Goal: Information Seeking & Learning: Learn about a topic

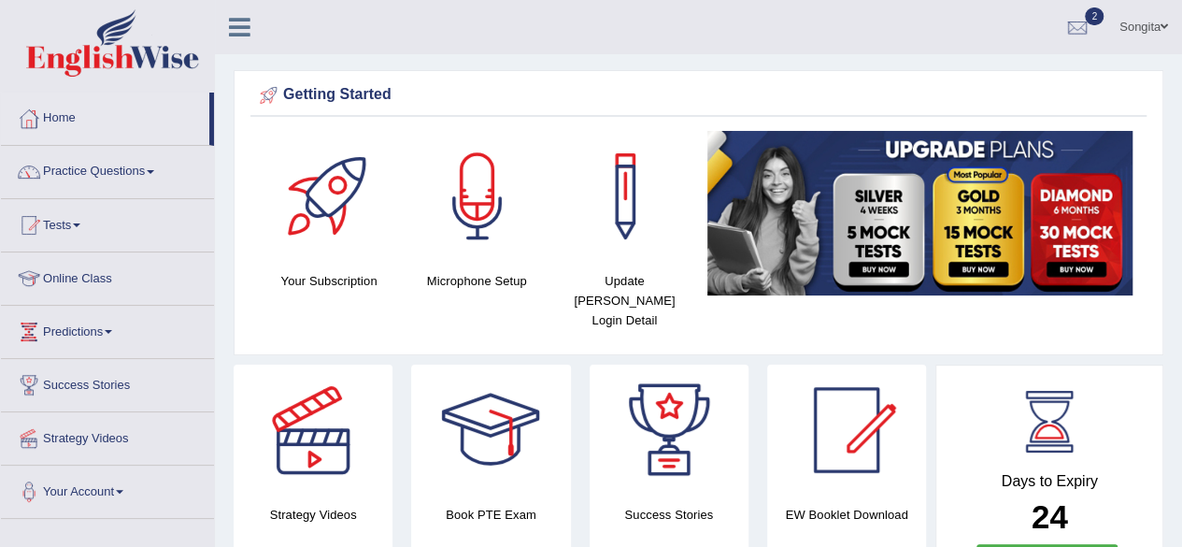
click at [1178, 22] on html "Toggle navigation Home Practice Questions Speaking Practice Read Aloud Repeat S…" at bounding box center [591, 273] width 1182 height 547
click at [70, 221] on link "Tests" at bounding box center [107, 222] width 213 height 47
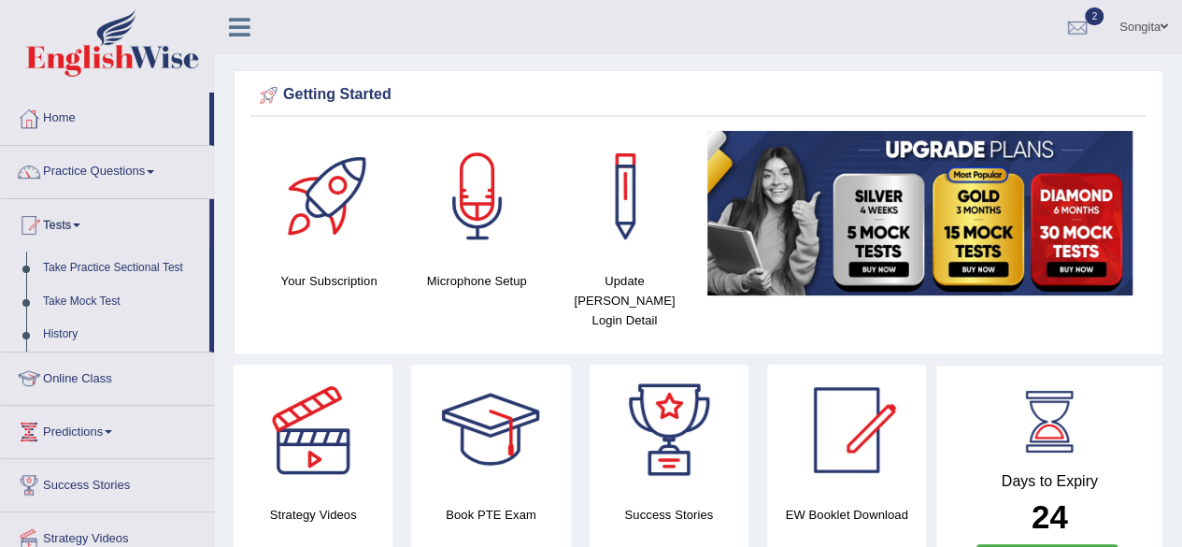
click at [52, 336] on link "History" at bounding box center [122, 335] width 175 height 34
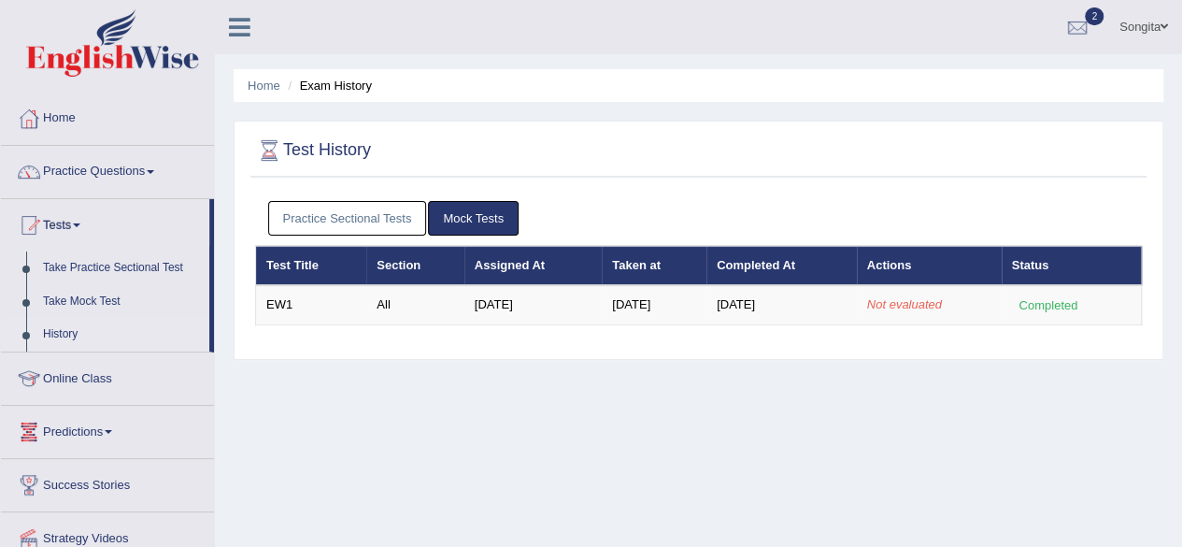
click at [57, 328] on link "History" at bounding box center [122, 335] width 175 height 34
click at [78, 159] on link "Practice Questions" at bounding box center [107, 169] width 213 height 47
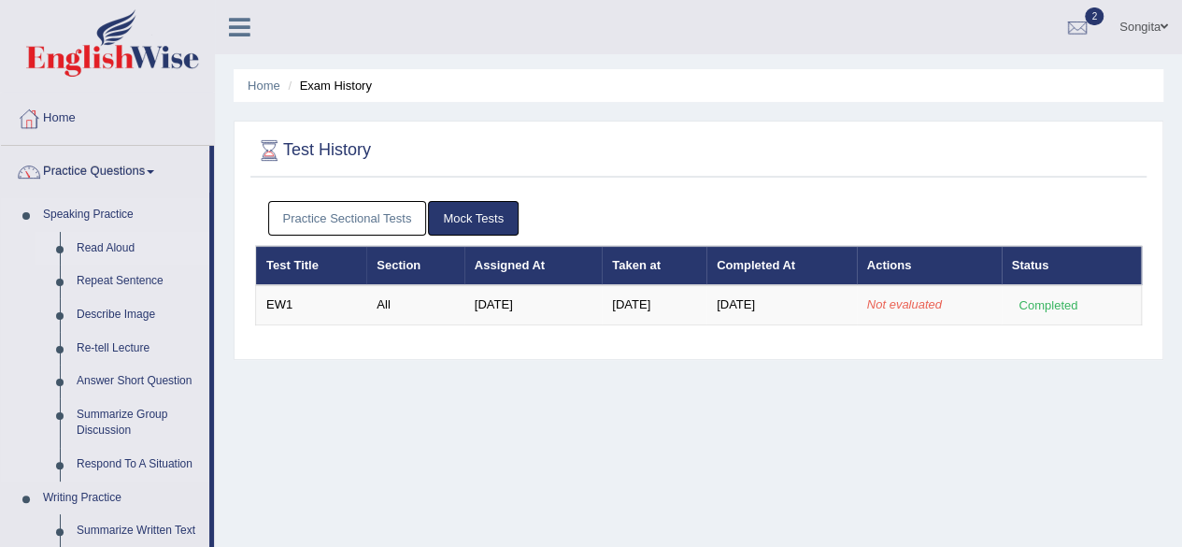
drag, startPoint x: 0, startPoint y: 0, endPoint x: 90, endPoint y: 255, distance: 270.4
click at [90, 255] on link "Read Aloud" at bounding box center [138, 249] width 141 height 34
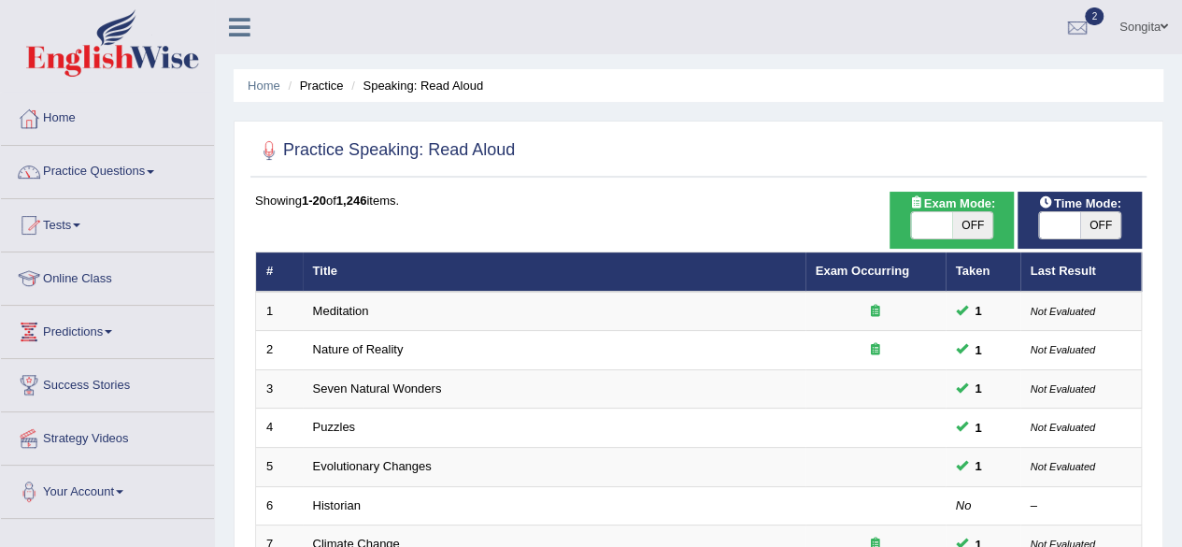
click at [80, 223] on span at bounding box center [76, 225] width 7 height 4
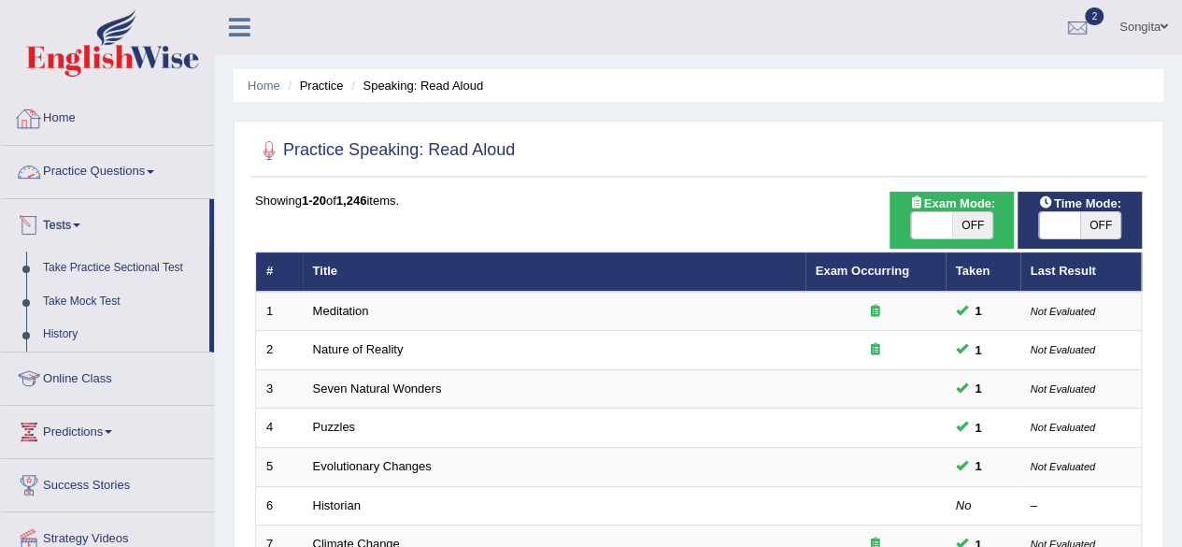
click at [38, 119] on div at bounding box center [29, 119] width 28 height 28
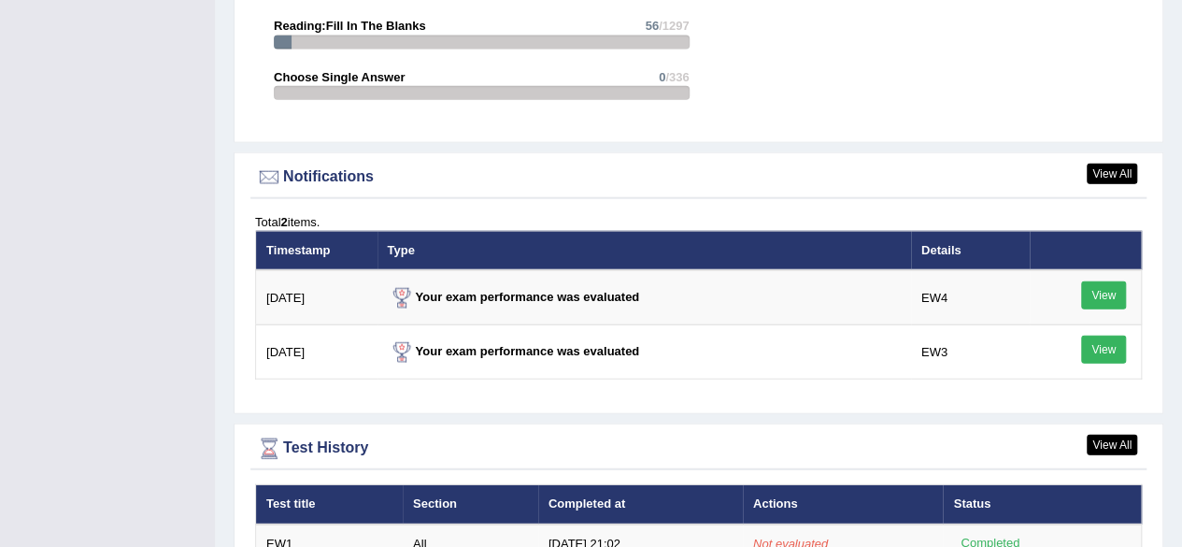
scroll to position [2223, 0]
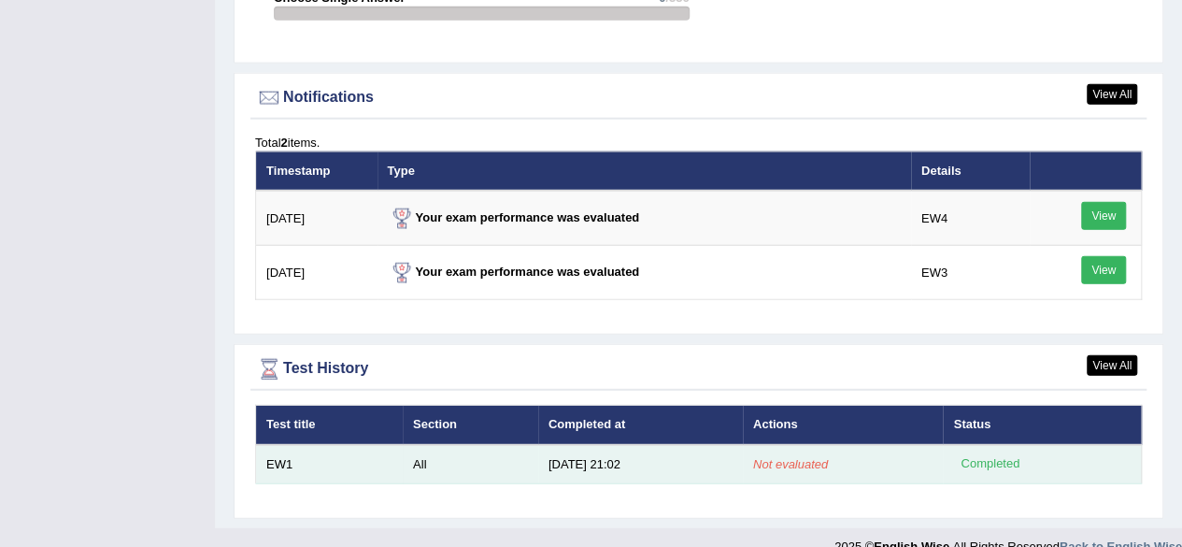
click at [286, 445] on td "EW1" at bounding box center [329, 464] width 147 height 39
click at [998, 454] on div "Completed" at bounding box center [989, 464] width 73 height 20
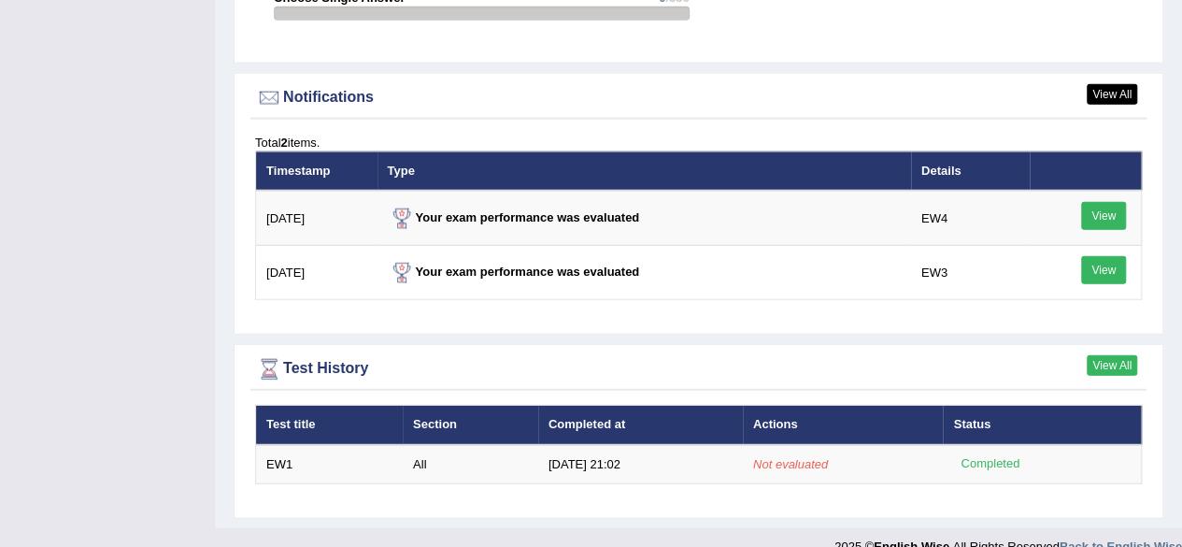
click at [1101, 355] on link "View All" at bounding box center [1112, 365] width 50 height 21
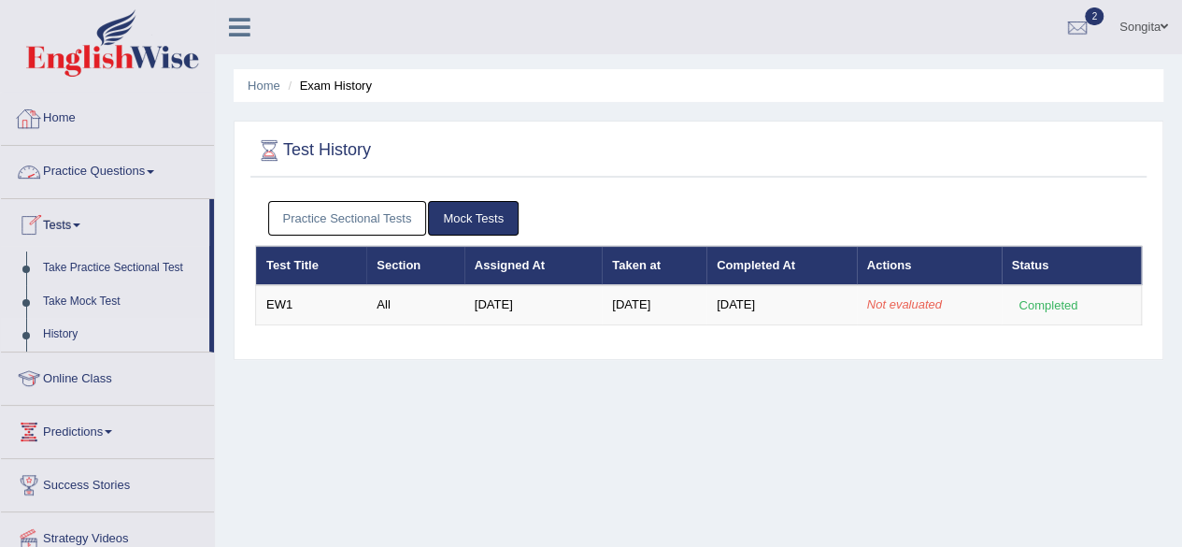
click at [69, 114] on link "Home" at bounding box center [107, 115] width 213 height 47
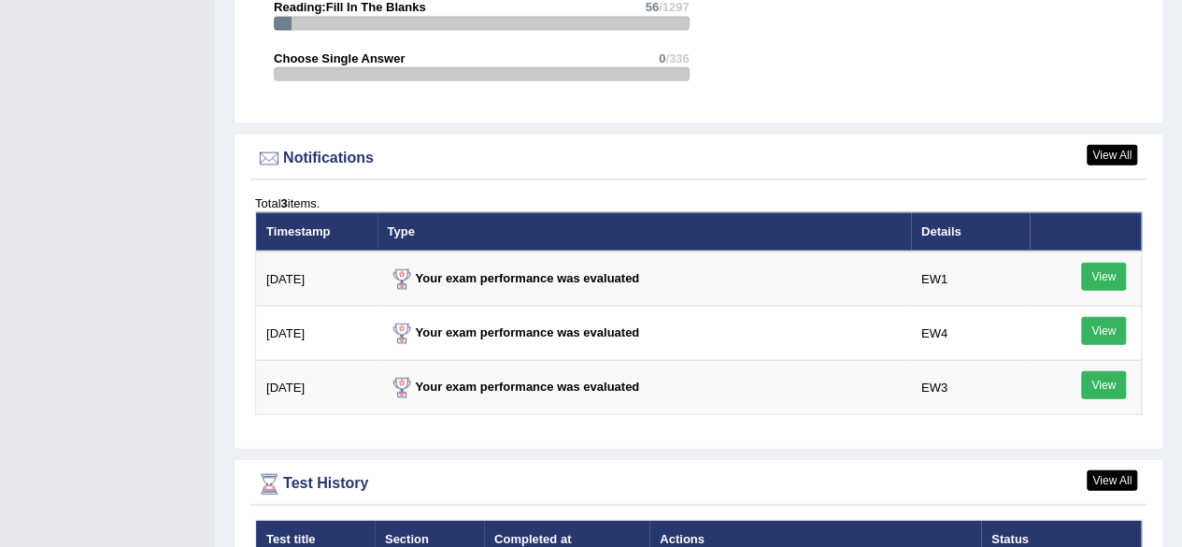
scroll to position [2230, 0]
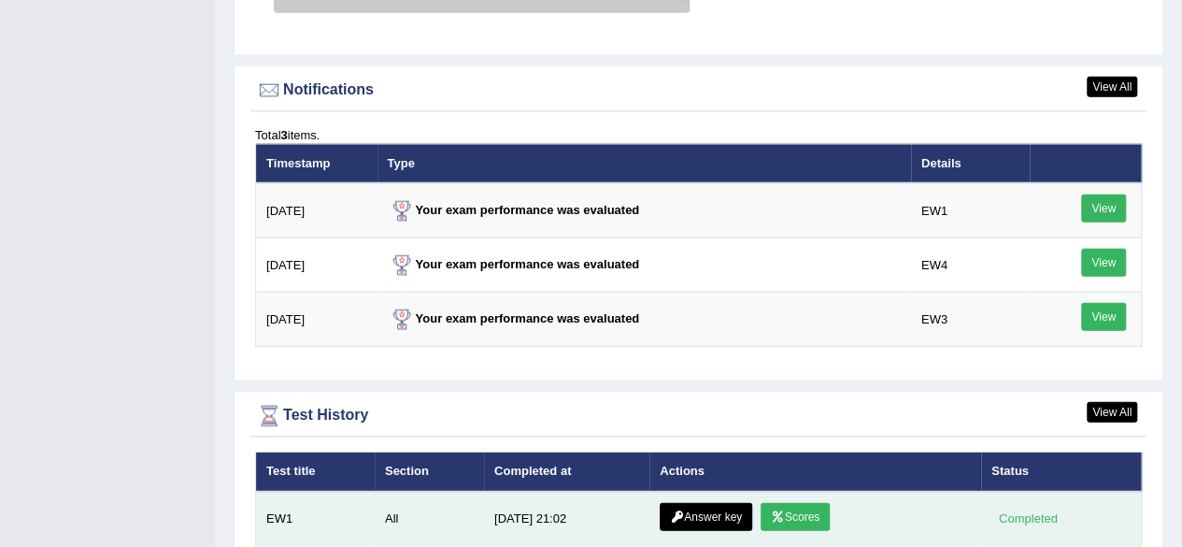
click at [708, 503] on link "Answer key" at bounding box center [706, 517] width 92 height 28
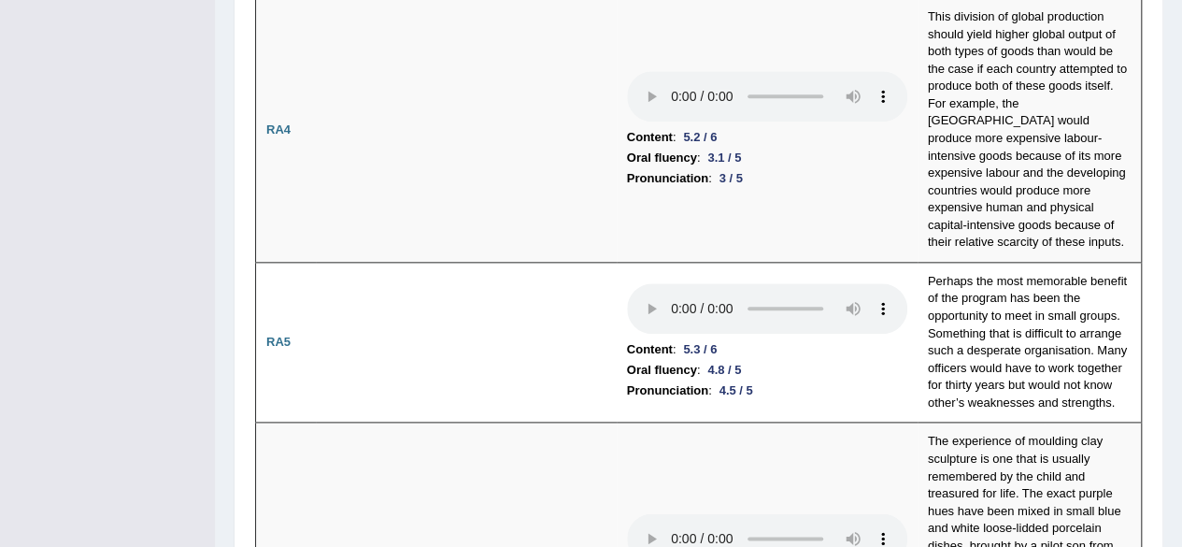
scroll to position [1012, 0]
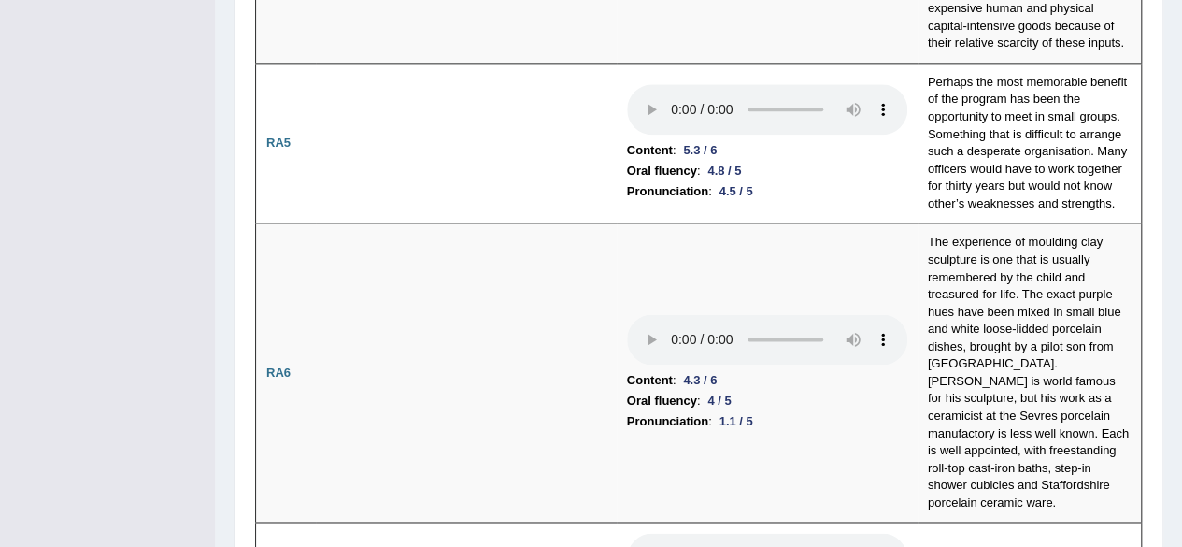
drag, startPoint x: 1187, startPoint y: 37, endPoint x: 1195, endPoint y: 116, distance: 78.9
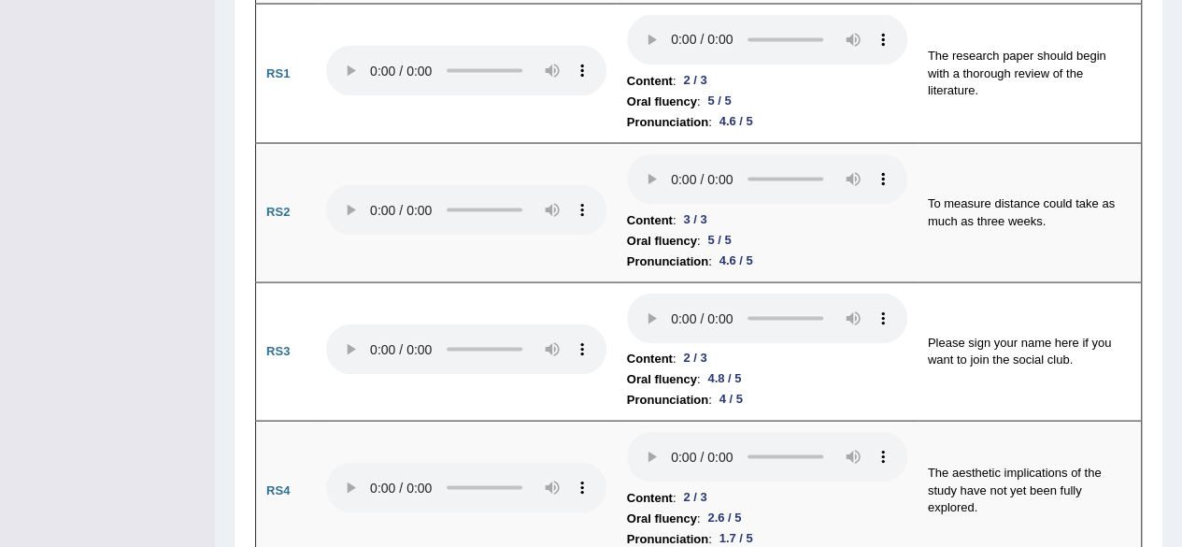
scroll to position [0, 0]
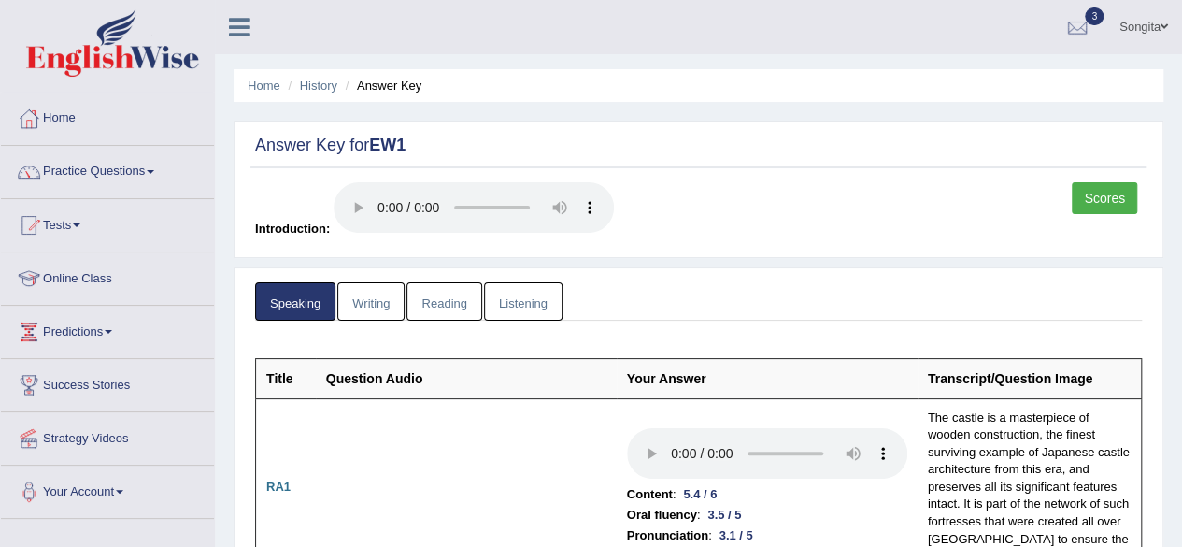
click at [362, 296] on link "Writing" at bounding box center [370, 301] width 67 height 38
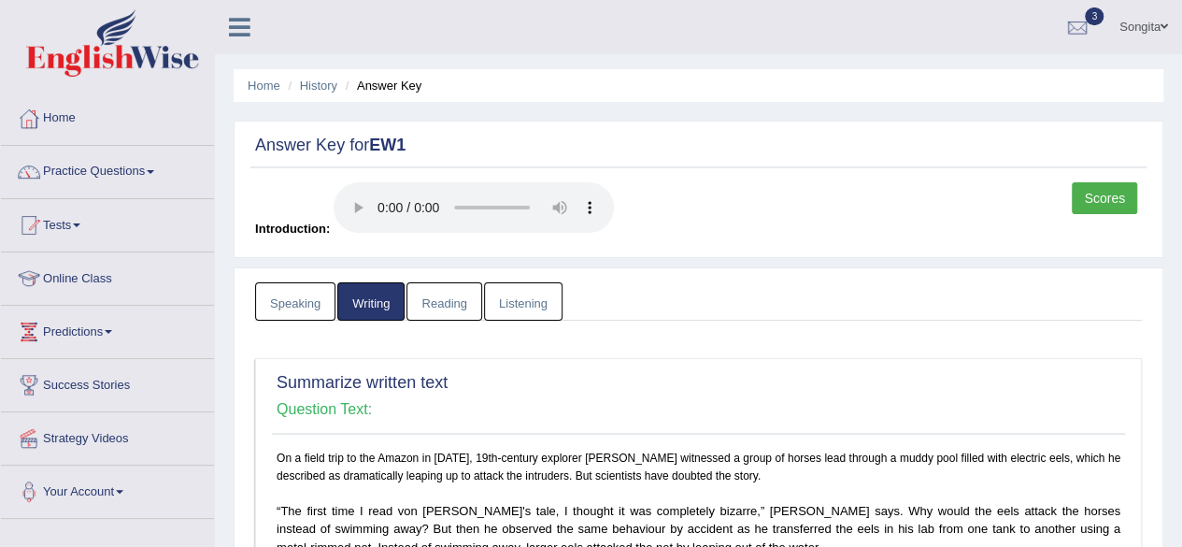
click at [438, 300] on link "Reading" at bounding box center [443, 301] width 75 height 38
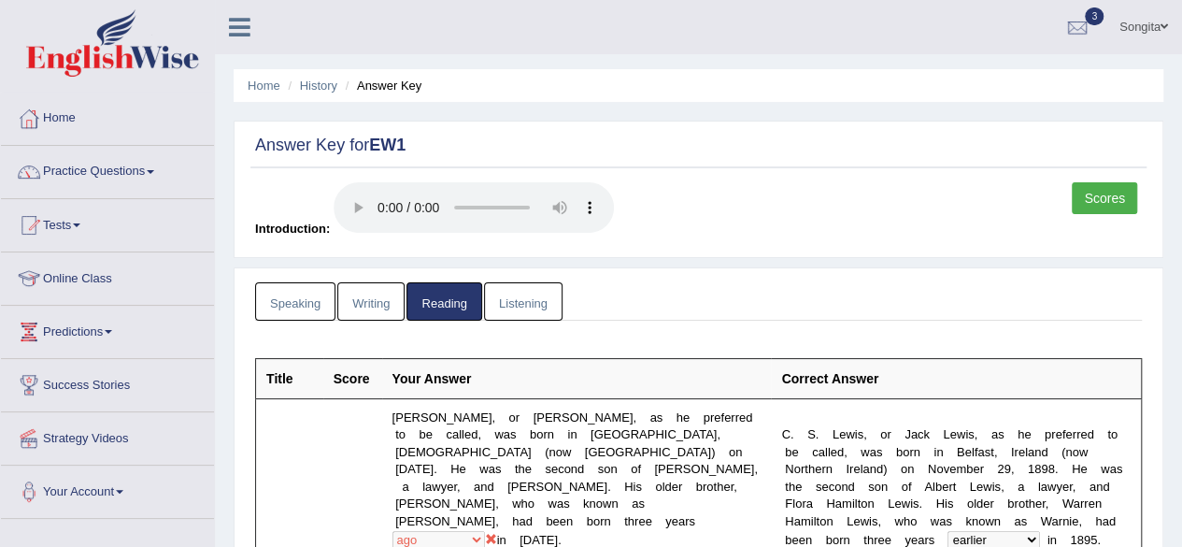
click at [519, 299] on link "Listening" at bounding box center [523, 301] width 78 height 38
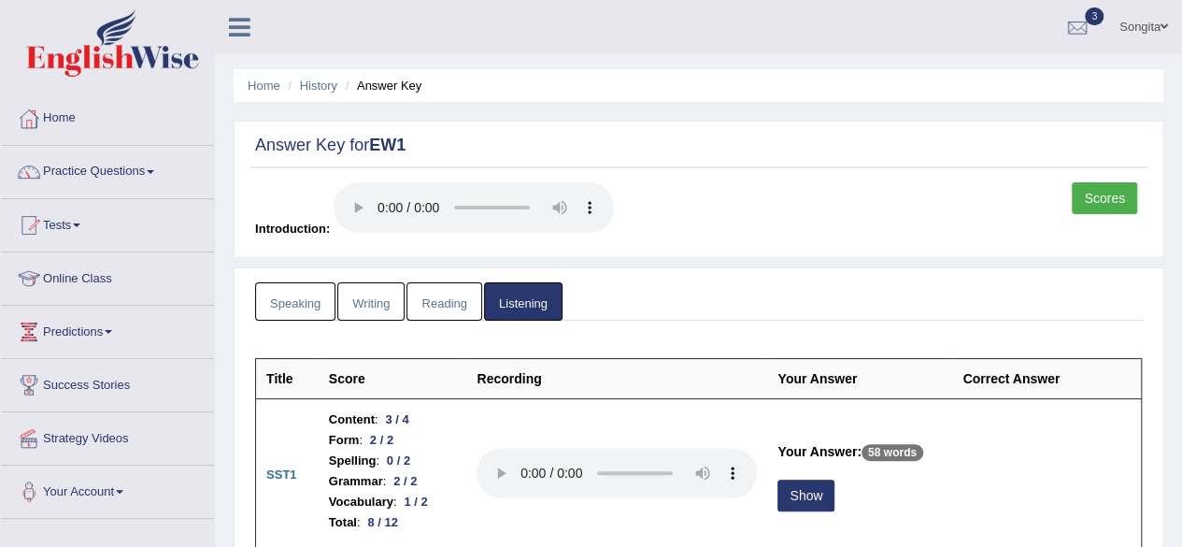
click at [102, 163] on link "Practice Questions" at bounding box center [107, 169] width 213 height 47
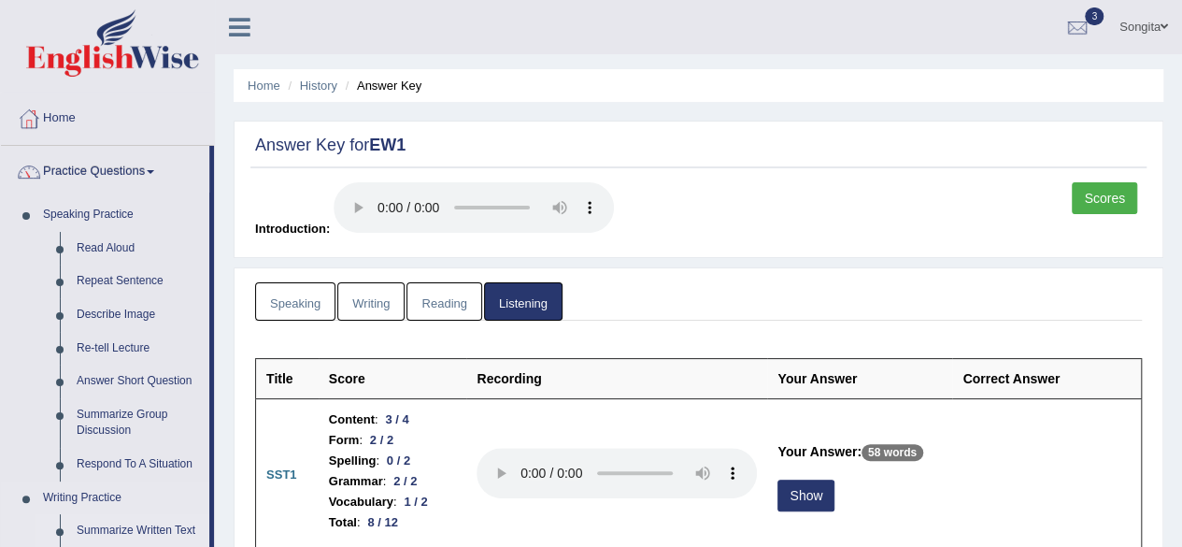
click at [101, 528] on link "Summarize Written Text" at bounding box center [138, 531] width 141 height 34
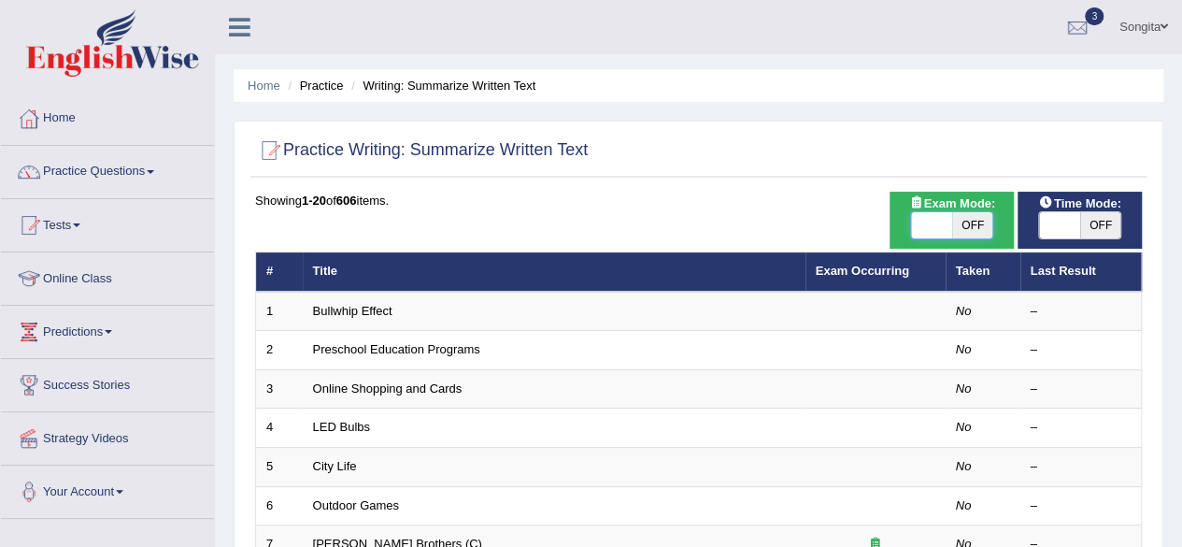
click at [923, 223] on span at bounding box center [931, 225] width 41 height 26
click at [975, 216] on span "OFF" at bounding box center [972, 225] width 41 height 26
checkbox input "true"
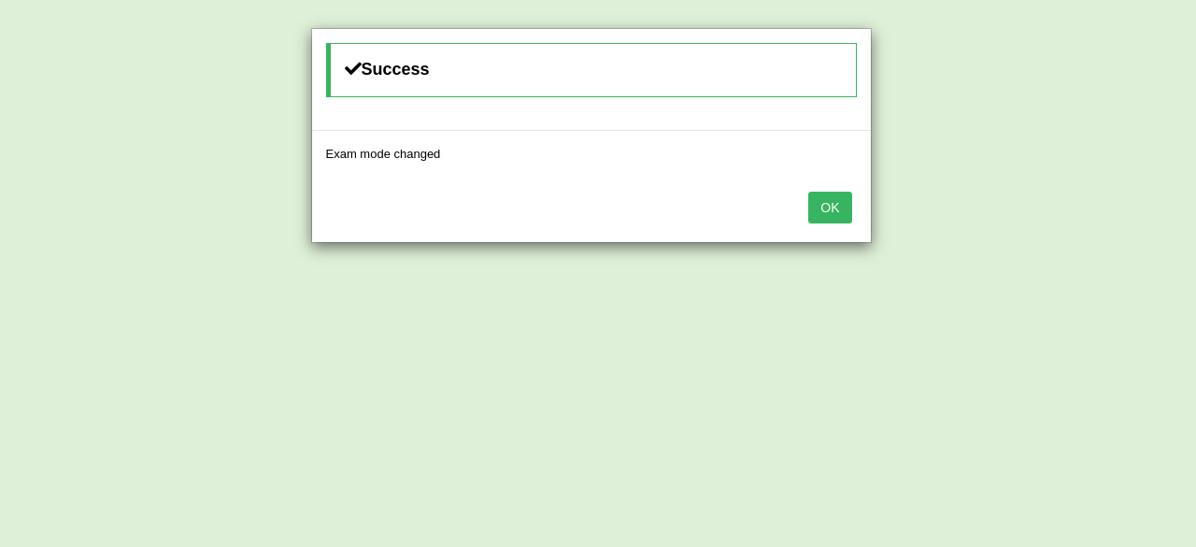
click at [839, 202] on button "OK" at bounding box center [829, 208] width 43 height 32
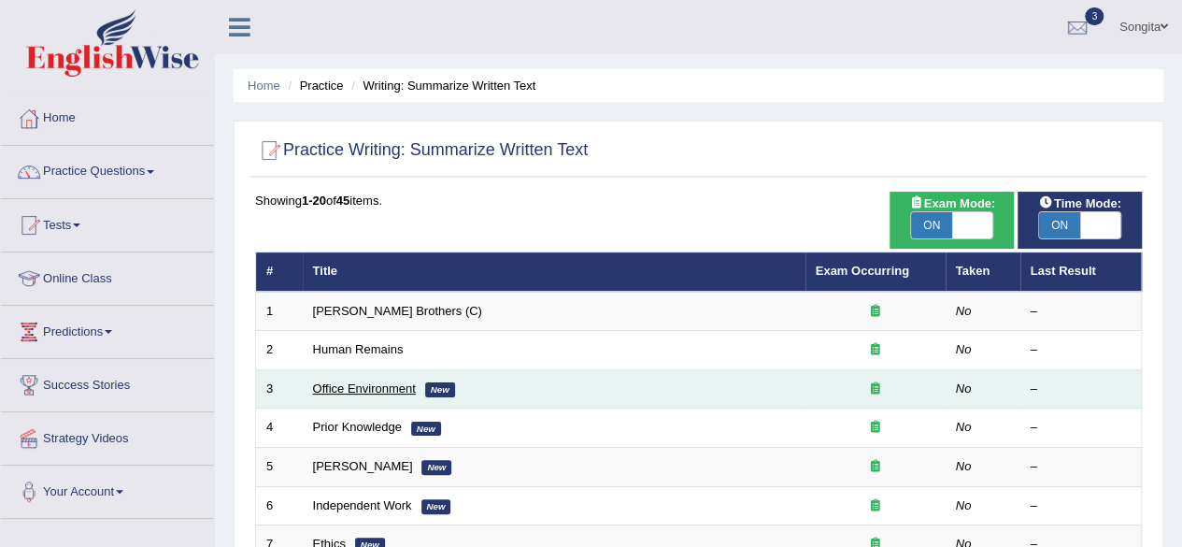
click at [368, 389] on link "Office Environment" at bounding box center [364, 388] width 103 height 14
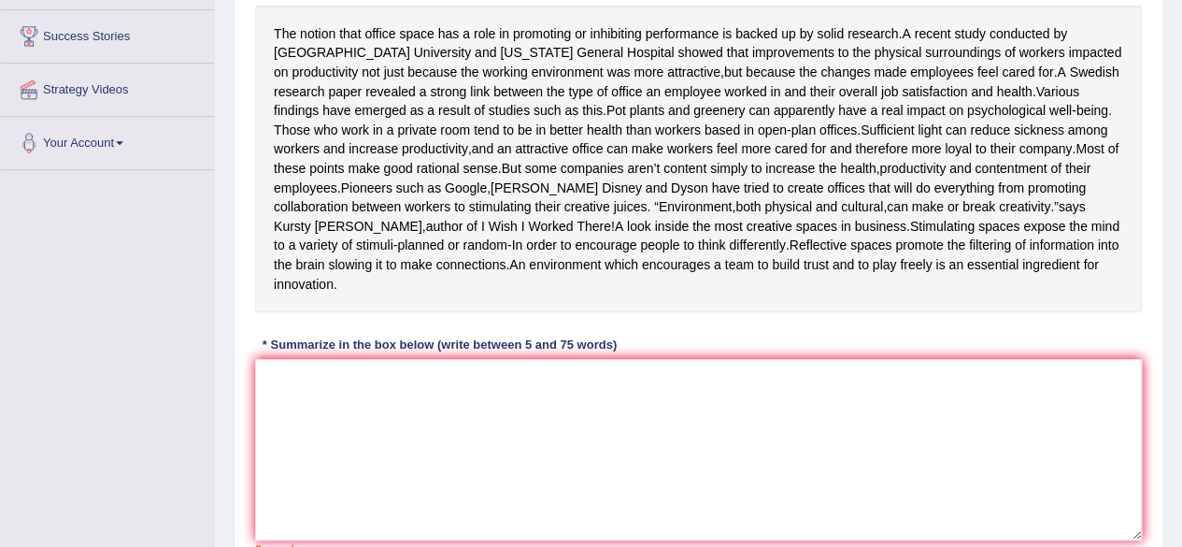
scroll to position [365, 0]
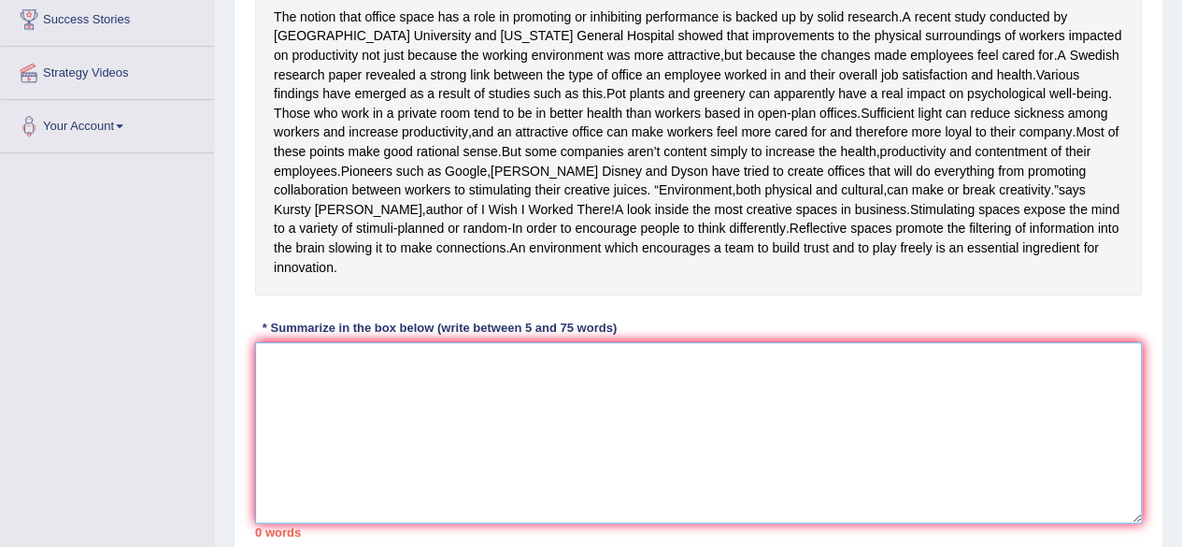
click at [476, 410] on textarea at bounding box center [698, 432] width 887 height 181
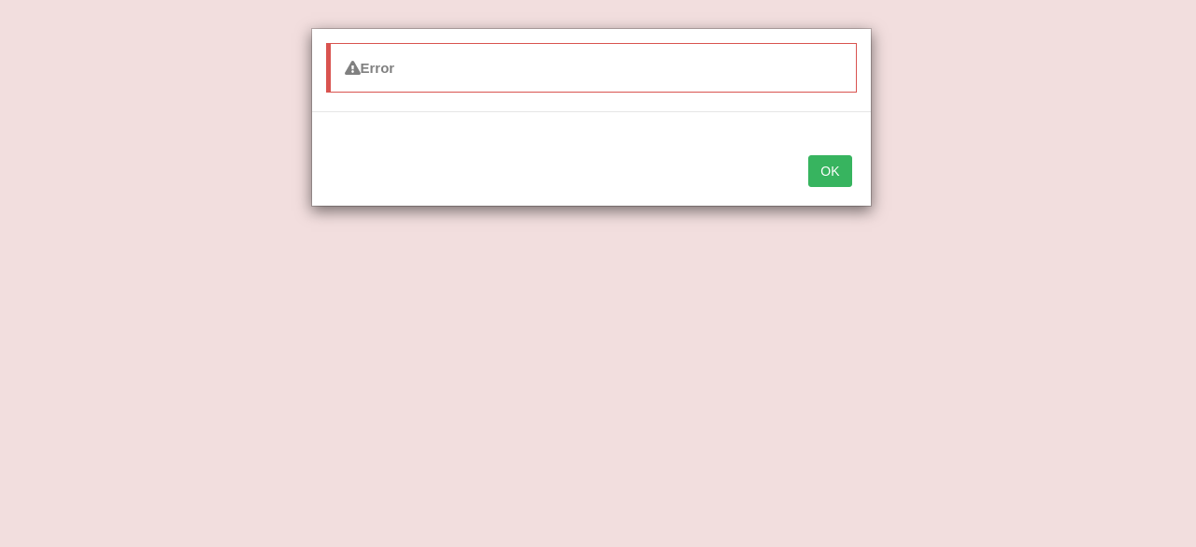
click at [824, 163] on button "OK" at bounding box center [829, 171] width 43 height 32
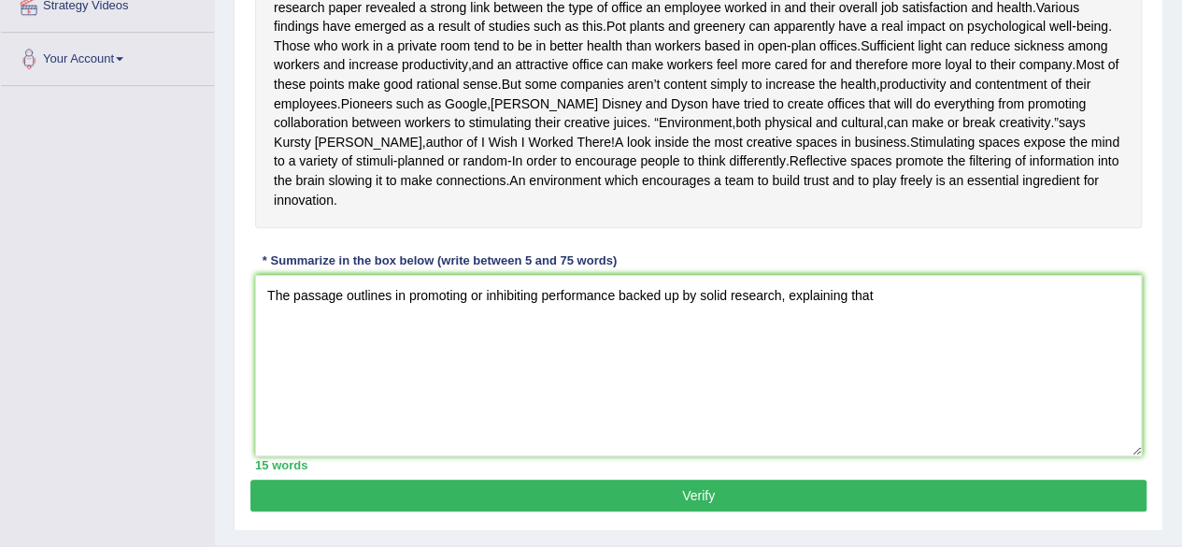
scroll to position [492, 0]
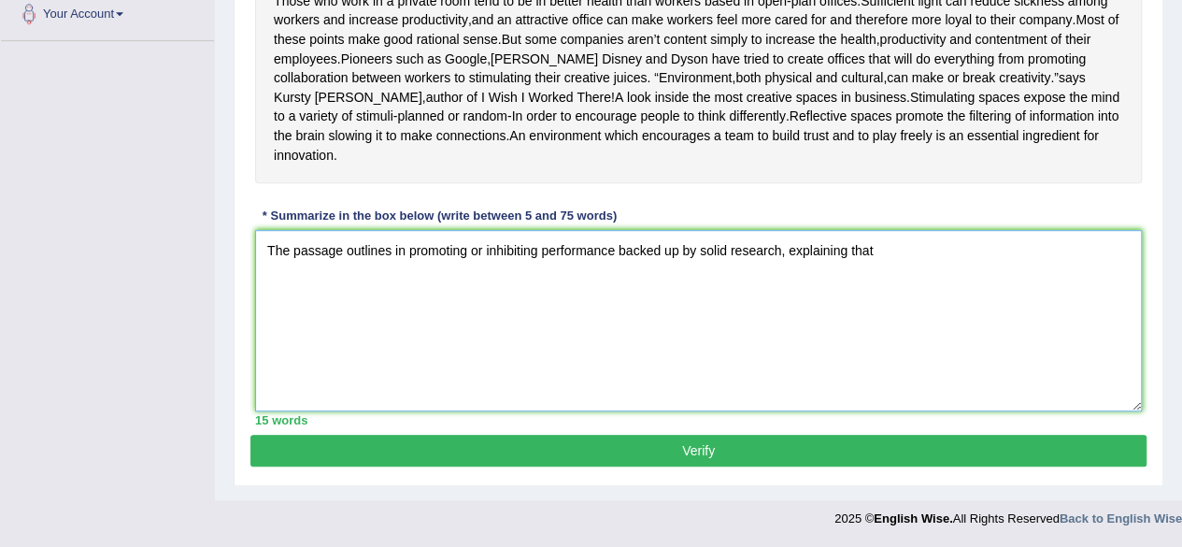
click at [899, 249] on textarea "The passage outlines in promoting or inhibiting performance backed up by solid …" at bounding box center [698, 320] width 887 height 181
click at [981, 263] on textarea "The passage outlines in promoting or inhibiting performance backed up by solid …" at bounding box center [698, 320] width 887 height 181
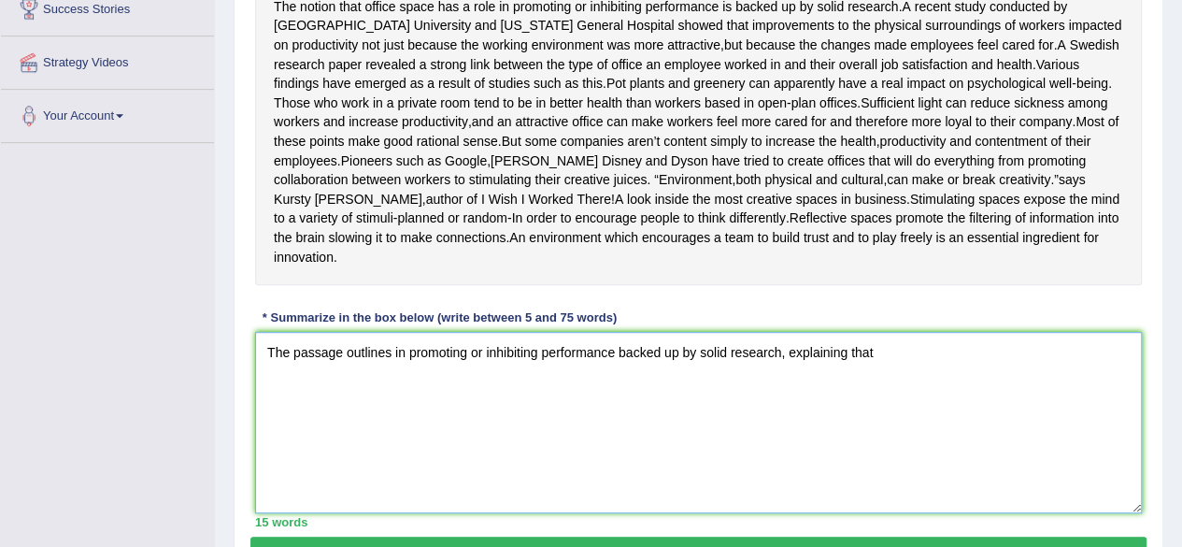
scroll to position [376, 0]
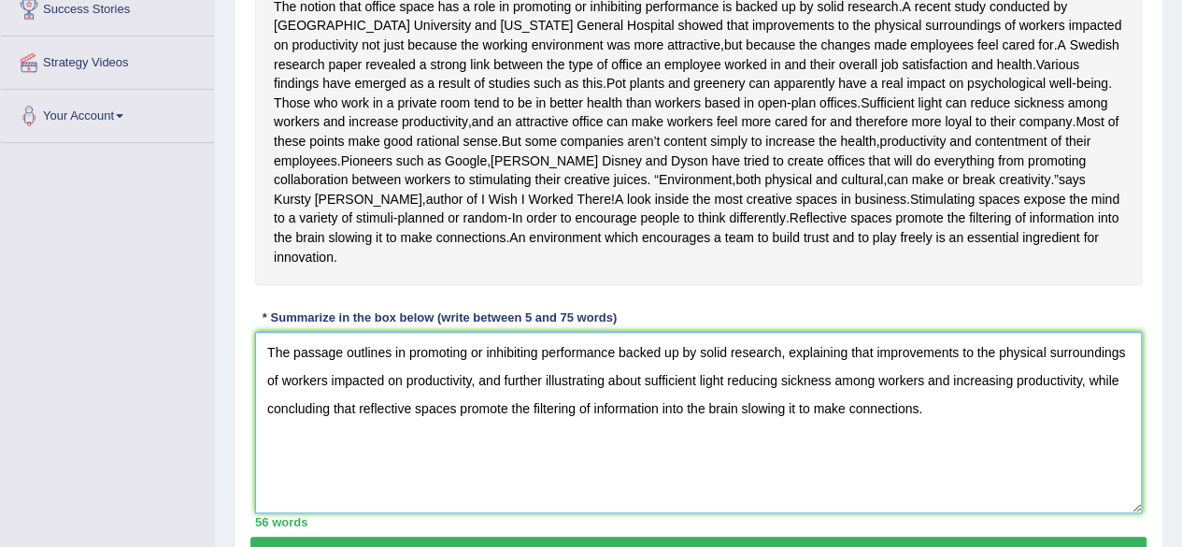
click at [870, 431] on textarea "The passage outlines in promoting or inhibiting performance backed up by solid …" at bounding box center [698, 422] width 887 height 181
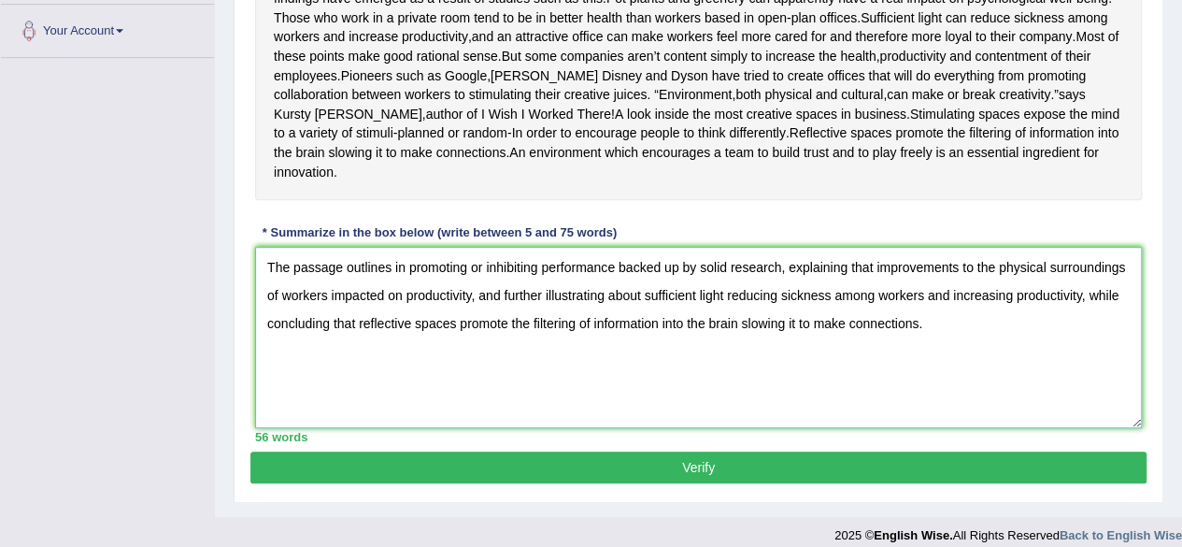
scroll to position [480, 0]
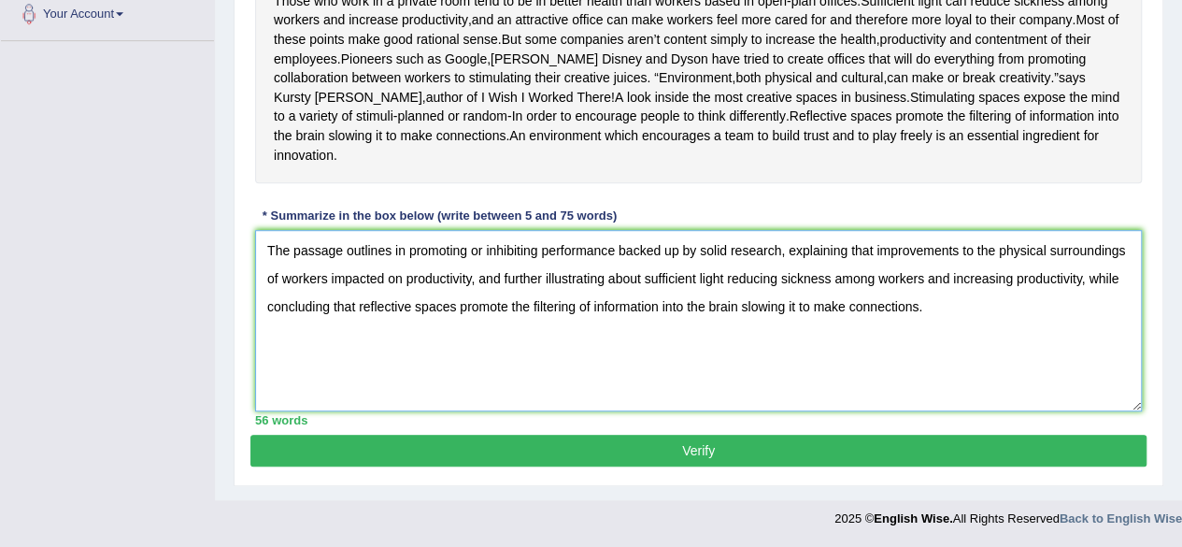
type textarea "The passage outlines in promoting or inhibiting performance backed up by solid …"
click at [787, 466] on button "Verify" at bounding box center [698, 450] width 896 height 32
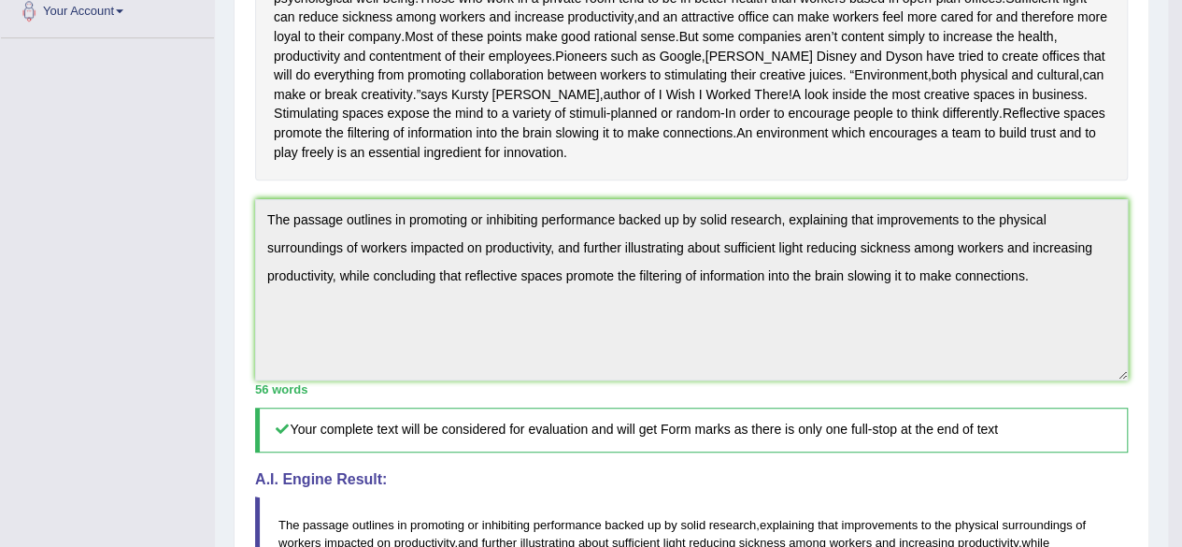
click at [1022, 488] on h4 "A.I. Engine Result:" at bounding box center [691, 479] width 873 height 17
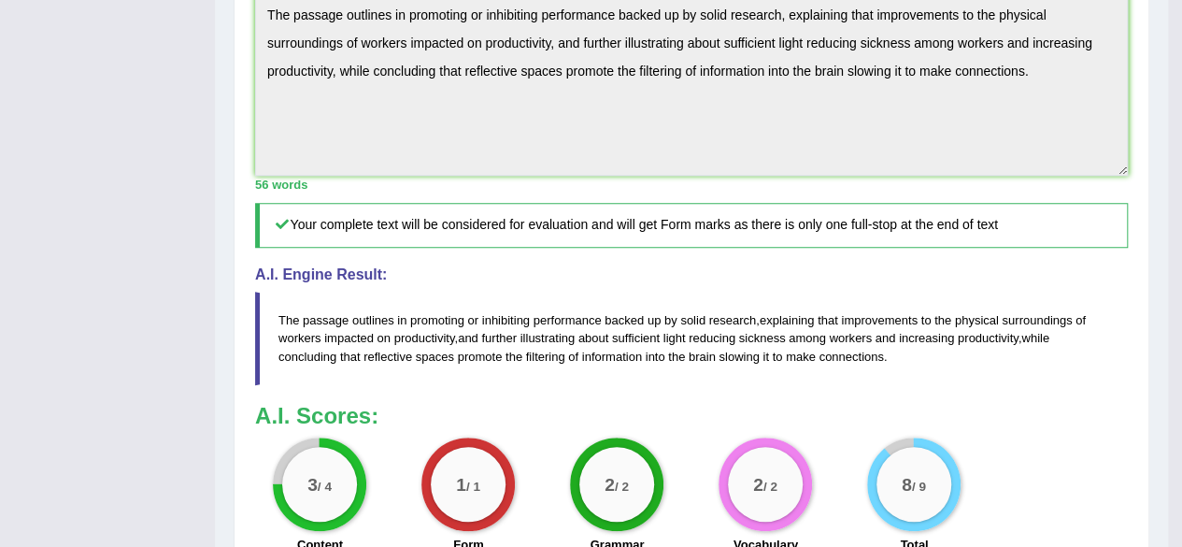
scroll to position [690, 0]
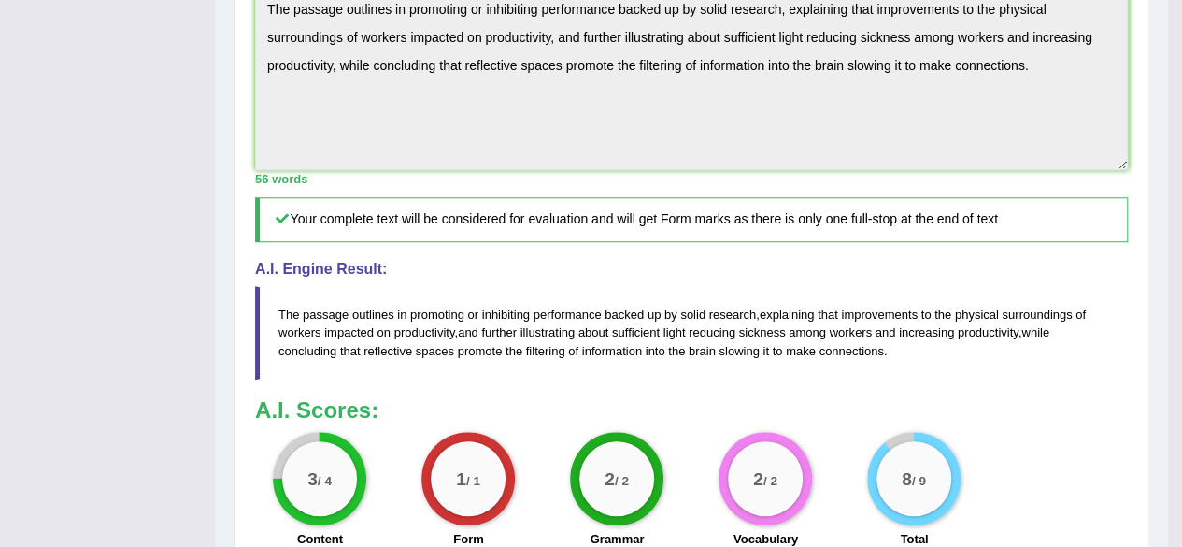
click at [1061, 422] on h3 "A.I. Scores:" at bounding box center [691, 410] width 873 height 24
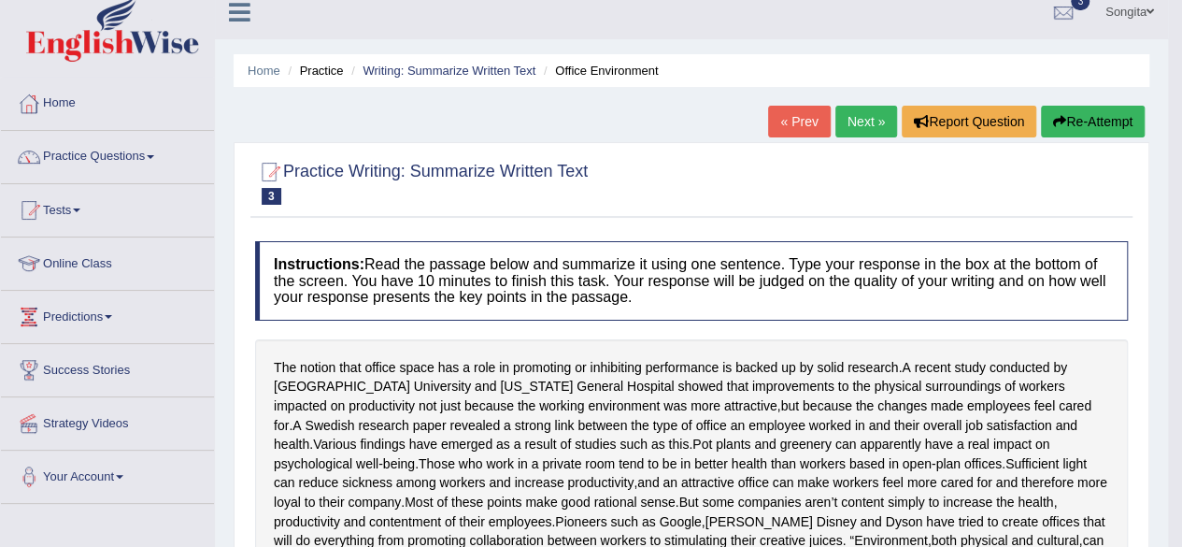
scroll to position [0, 0]
